Goal: Find contact information: Find contact information

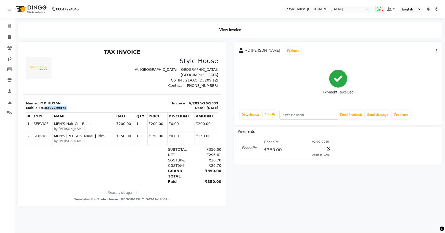
drag, startPoint x: 42, startPoint y: 107, endPoint x: 61, endPoint y: 107, distance: 19.6
click at [61, 107] on div "Mobile : 918327799473" at bounding box center [72, 108] width 93 height 5
copy div "8327799473"
drag, startPoint x: 8, startPoint y: 35, endPoint x: 11, endPoint y: 34, distance: 2.9
click at [8, 35] on icon at bounding box center [9, 37] width 3 height 4
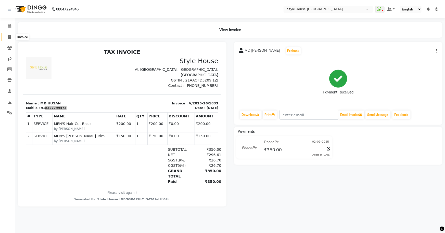
select select "service"
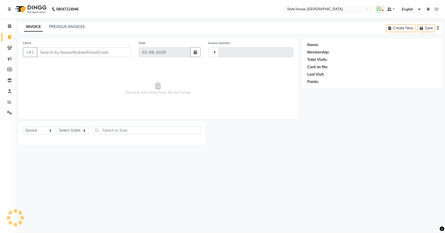
type input "1834"
select select "4237"
click at [73, 26] on link "PREVIOUS INVOICES" at bounding box center [67, 26] width 36 height 5
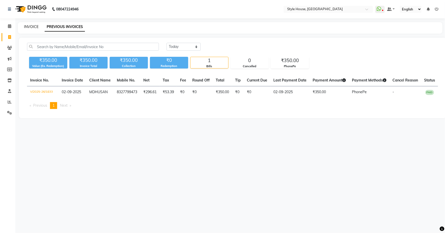
click at [29, 26] on link "INVOICE" at bounding box center [31, 26] width 15 height 5
select select "service"
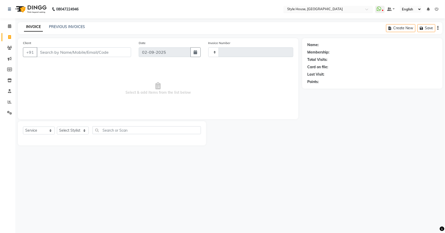
type input "1834"
select select "4237"
